Goal: Transaction & Acquisition: Purchase product/service

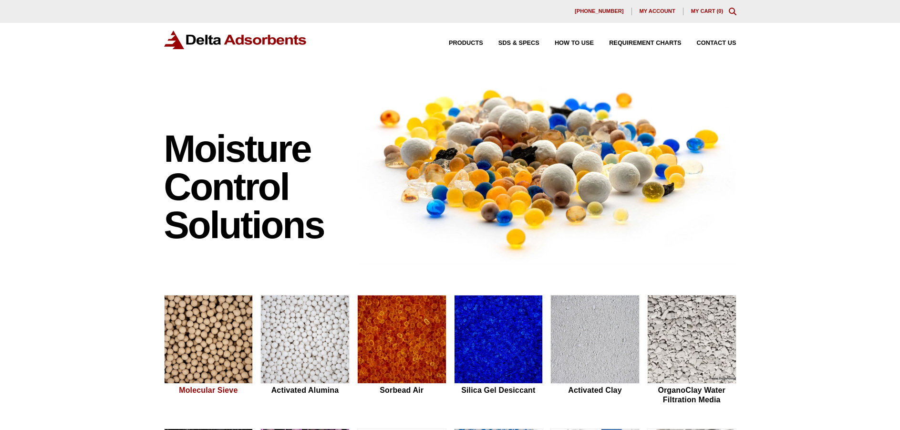
click at [214, 340] on img at bounding box center [208, 339] width 88 height 89
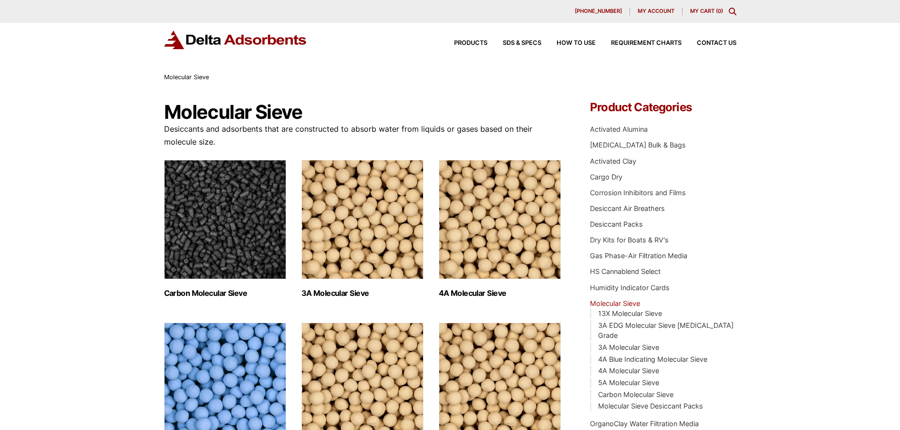
click at [449, 225] on img "Visit product category 4A Molecular Sieve" at bounding box center [500, 219] width 122 height 119
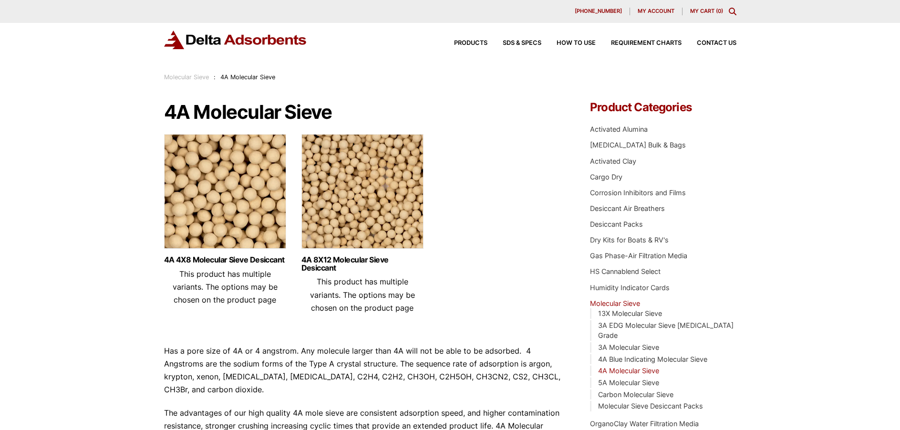
click at [262, 195] on img at bounding box center [225, 193] width 122 height 119
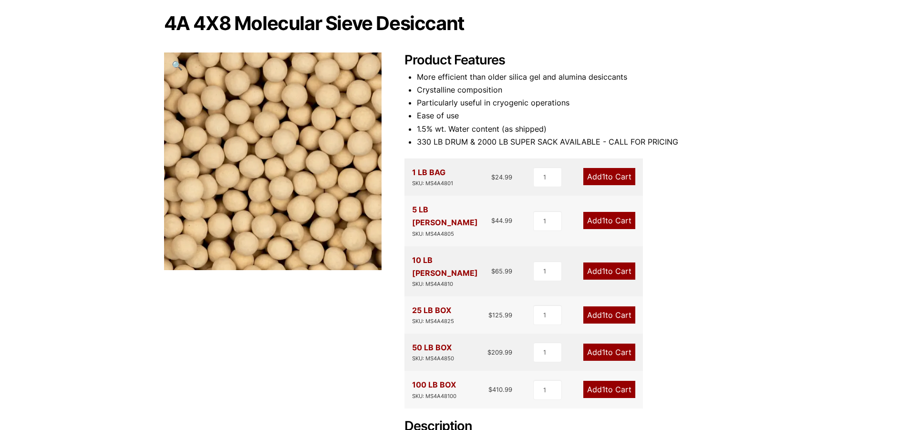
scroll to position [95, 0]
